Goal: Task Accomplishment & Management: Manage account settings

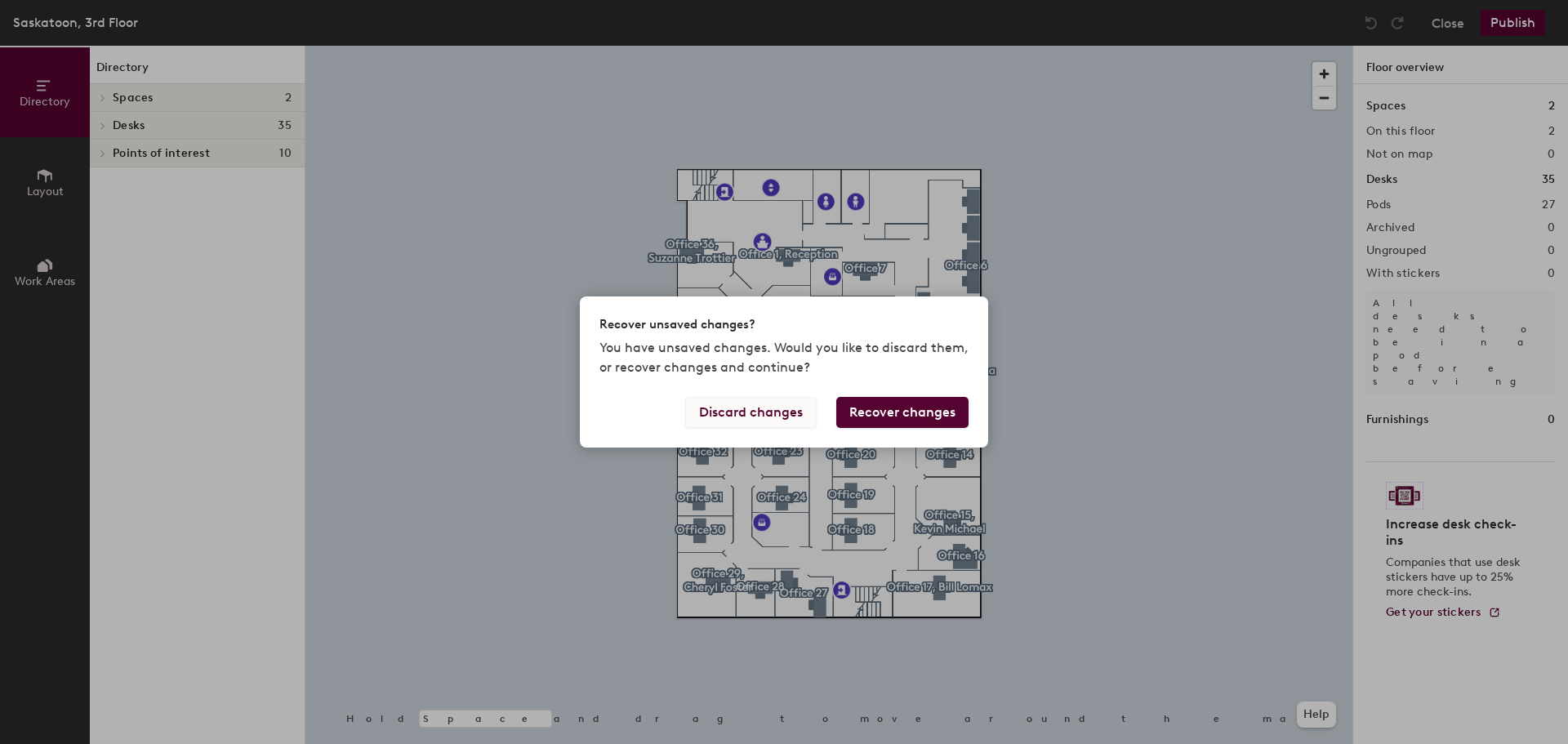
click at [767, 414] on button "Discard changes" at bounding box center [751, 412] width 131 height 31
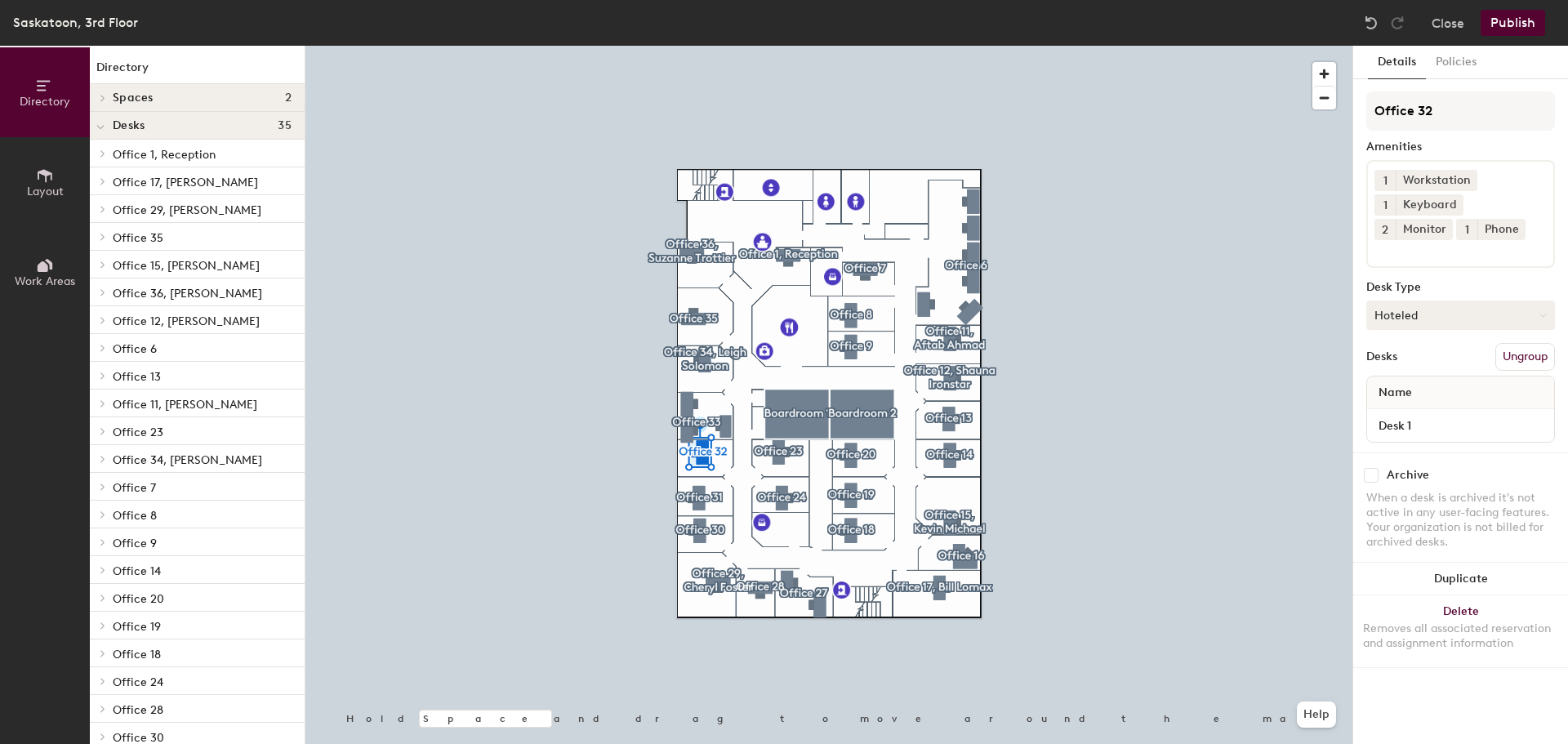
click at [1486, 308] on button "Hoteled" at bounding box center [1461, 315] width 189 height 29
click at [1425, 365] on div "Assigned" at bounding box center [1449, 366] width 163 height 25
click at [1511, 23] on button "Publish" at bounding box center [1512, 22] width 64 height 26
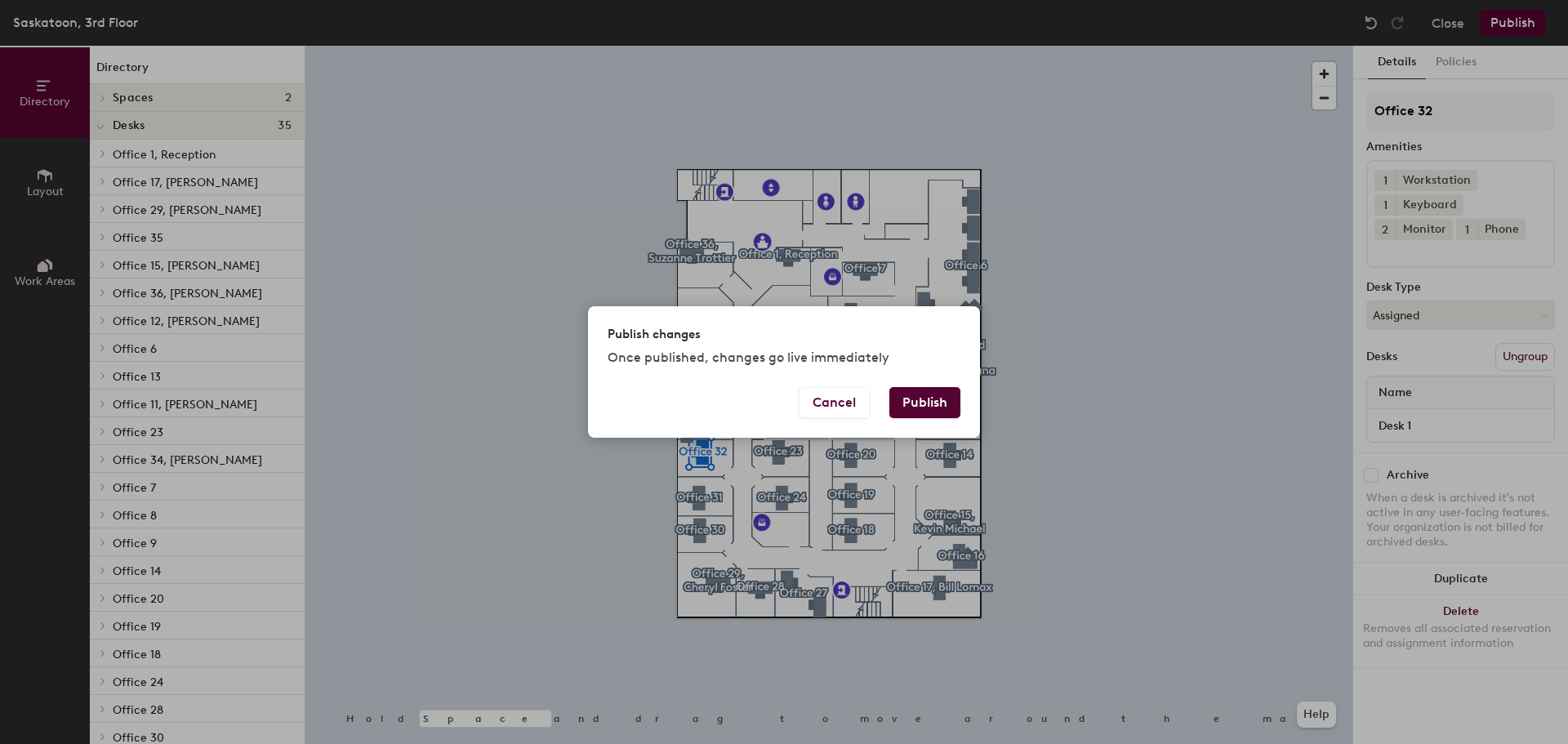
click at [941, 404] on button "Publish" at bounding box center [925, 403] width 71 height 31
